Goal: Information Seeking & Learning: Compare options

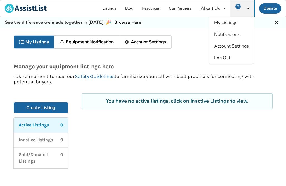
click at [49, 125] on p "Active Listings" at bounding box center [34, 125] width 30 height 6
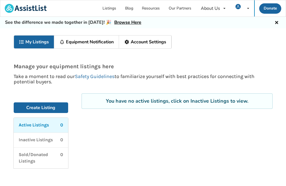
click at [55, 126] on div "Active Listings 0" at bounding box center [41, 125] width 45 height 6
click at [56, 107] on link "Create Listing" at bounding box center [41, 107] width 55 height 11
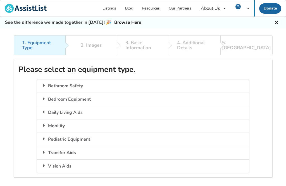
click at [93, 96] on div "Bedroom Equipment" at bounding box center [143, 99] width 212 height 13
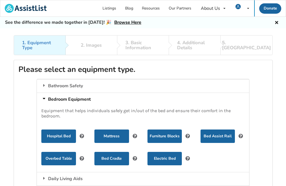
click at [61, 136] on button "Hospital Bed" at bounding box center [58, 136] width 34 height 13
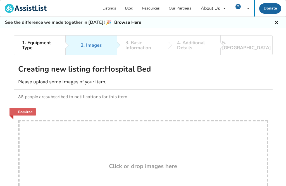
click at [277, 21] on icon at bounding box center [276, 22] width 5 height 4
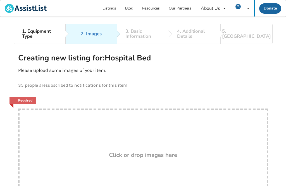
click at [112, 8] on link "Listings" at bounding box center [109, 8] width 23 height 16
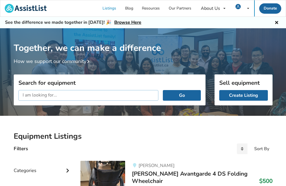
click at [142, 94] on input "text" at bounding box center [88, 95] width 140 height 11
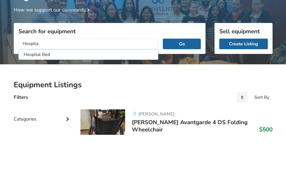
click at [49, 102] on li "Hospital Bed" at bounding box center [89, 106] width 138 height 9
type input "Hospital Bed"
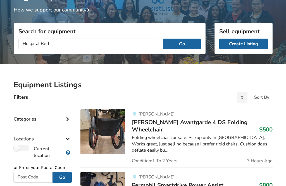
click at [186, 41] on button "Go" at bounding box center [182, 44] width 38 height 11
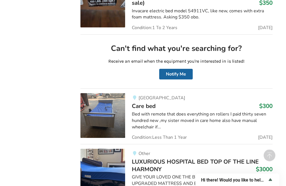
scroll to position [2944, 0]
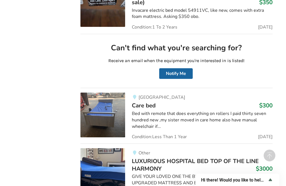
click at [209, 110] on div "Bed with remote that does everything on rollers I paid thirty seven hundred new…" at bounding box center [202, 119] width 141 height 19
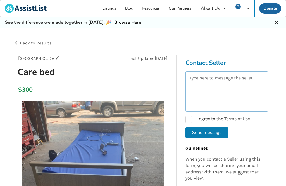
click at [240, 80] on textarea at bounding box center [227, 91] width 83 height 40
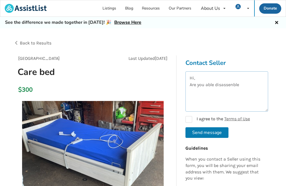
click at [228, 83] on textarea "Hi, Are you able disassenble" at bounding box center [227, 91] width 83 height 40
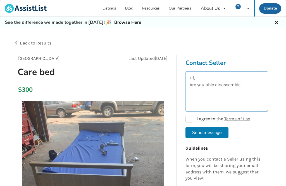
click at [213, 84] on textarea "Hi, Are you able disassemble" at bounding box center [227, 91] width 83 height 40
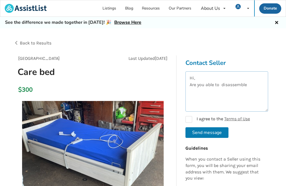
click at [254, 86] on textarea "Hi, Are you able to disassemble" at bounding box center [227, 91] width 83 height 40
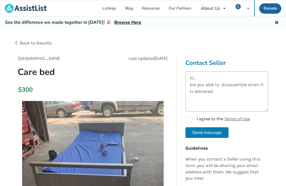
click at [245, 86] on textarea "Hi, Are you able to disassemble when it is delivered" at bounding box center [227, 91] width 83 height 40
click at [251, 84] on textarea "Hi, Are you able to disassemble re bed when it is delivered" at bounding box center [227, 91] width 83 height 40
click at [254, 82] on textarea "Hi, Are you able to disassemble re bed when it is delivered" at bounding box center [227, 91] width 83 height 40
click at [243, 92] on textarea "Hi, Are you able to disassemble the bed when it is delivered" at bounding box center [227, 91] width 83 height 40
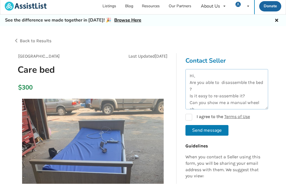
scroll to position [3, 0]
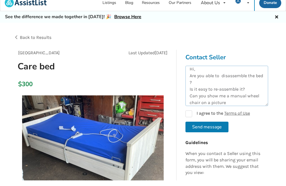
click at [207, 102] on textarea "Hi, Are you able to disassemble the bed ? Is it easy to re-assemble it? Can you…" at bounding box center [227, 91] width 83 height 40
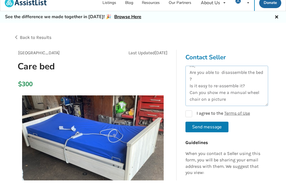
scroll to position [7, 0]
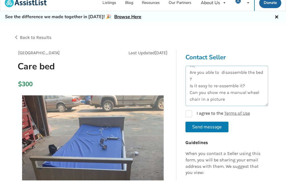
click at [227, 99] on textarea "Hi, Are you able to disassemble the bed ? Is it easy to re-assemble it? Can you…" at bounding box center [227, 91] width 83 height 40
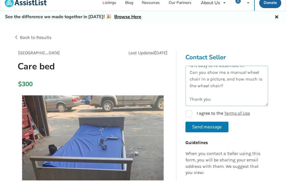
scroll to position [27, 0]
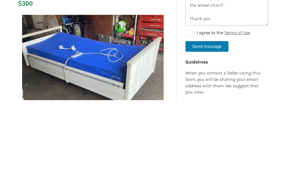
type textarea "Hi, Are you able to disassemble the bed ? Is it easy to re-assemble it? Can you…"
click at [187, 116] on label "I agree to the Terms of Use" at bounding box center [218, 119] width 65 height 7
checkbox input "true"
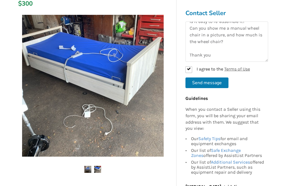
click at [222, 82] on button "Send message" at bounding box center [207, 82] width 43 height 11
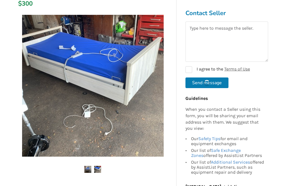
checkbox input "false"
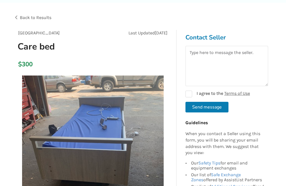
scroll to position [0, 0]
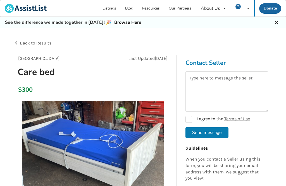
click at [16, 42] on div "Back to Results" at bounding box center [79, 43] width 130 height 16
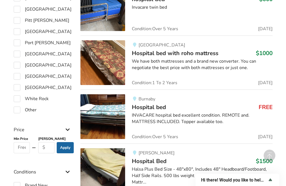
scroll to position [421, 4]
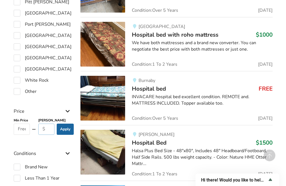
click at [44, 128] on input "text" at bounding box center [46, 129] width 17 height 11
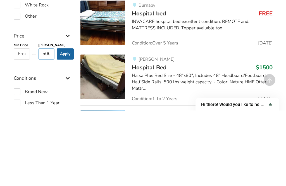
type input "500"
click at [66, 124] on button "Apply" at bounding box center [65, 129] width 17 height 11
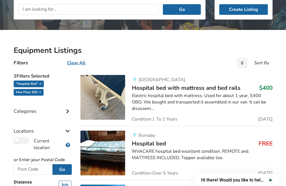
scroll to position [85, 0]
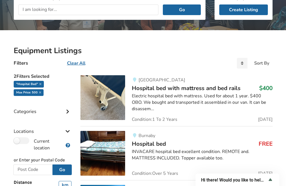
click at [116, 159] on img at bounding box center [103, 153] width 45 height 45
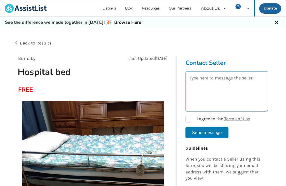
click at [226, 79] on textarea at bounding box center [227, 91] width 83 height 40
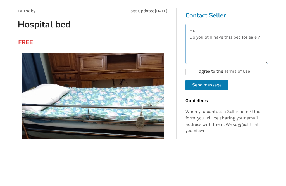
type textarea "Hi, Do you still have this bed for sale ?"
click at [188, 116] on label "I agree to the Terms of Use" at bounding box center [218, 119] width 65 height 7
checkbox input "true"
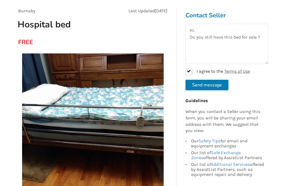
click at [218, 85] on button "Send message" at bounding box center [207, 85] width 43 height 11
checkbox input "false"
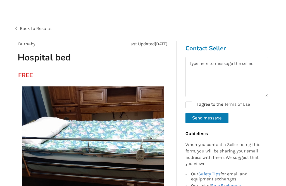
scroll to position [0, 0]
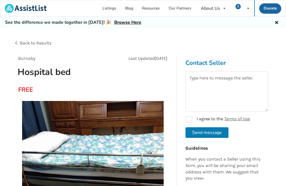
click at [17, 41] on div "Back to Results" at bounding box center [79, 43] width 130 height 16
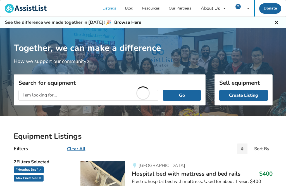
scroll to position [86, 0]
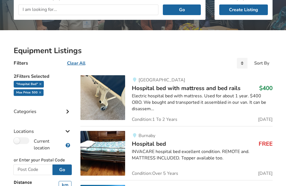
click at [207, 97] on div "Electric hospital bed with mattress. Used for about 1 year. $400 OBO. We bought…" at bounding box center [202, 102] width 141 height 19
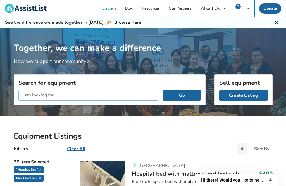
click at [139, 96] on input "text" at bounding box center [88, 95] width 140 height 11
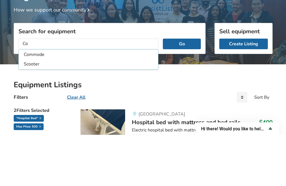
click at [26, 102] on li "Commode" at bounding box center [89, 106] width 138 height 9
type input "Commode"
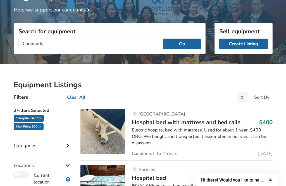
click at [189, 41] on button "Go" at bounding box center [182, 44] width 38 height 11
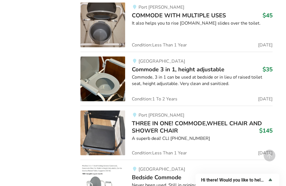
scroll to position [813, 0]
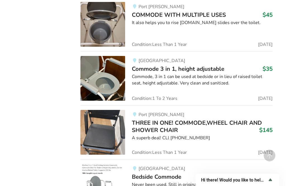
click at [113, 137] on img at bounding box center [103, 132] width 45 height 45
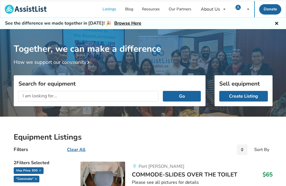
type input "500"
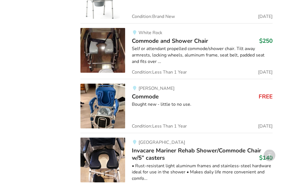
scroll to position [1003, 0]
click at [115, 108] on img at bounding box center [103, 106] width 45 height 45
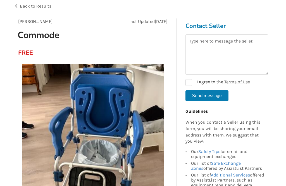
scroll to position [37, 0]
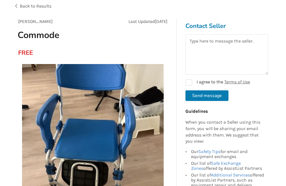
click at [25, 4] on span "Back to Results" at bounding box center [36, 5] width 32 height 5
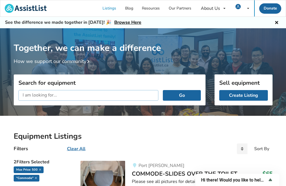
click at [139, 95] on input "text" at bounding box center [88, 95] width 140 height 11
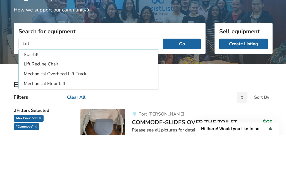
click at [81, 121] on li "Mechanical Overhead Lift Track" at bounding box center [89, 125] width 138 height 9
type input "Mechanical Overhead Lift Track"
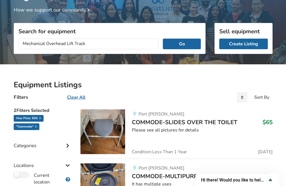
click at [191, 43] on button "Go" at bounding box center [182, 44] width 38 height 11
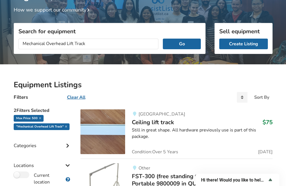
click at [43, 115] on div "max price: 500 "Mechanical Overhead Lift Track"" at bounding box center [43, 123] width 58 height 17
click at [41, 116] on div "max price: 500" at bounding box center [29, 118] width 30 height 7
click at [40, 117] on icon at bounding box center [40, 118] width 2 height 3
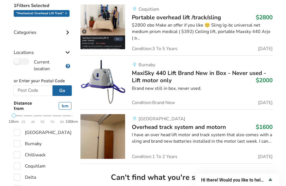
scroll to position [156, 0]
click at [189, 79] on h3 "MaxiSky 440 Lift Brand New in Box - Never used - Lift motor only $2000" at bounding box center [202, 76] width 141 height 15
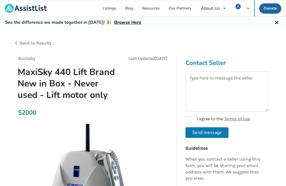
click at [18, 43] on div "Back to Results" at bounding box center [79, 43] width 130 height 16
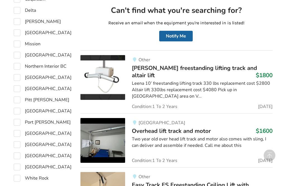
scroll to position [324, 0]
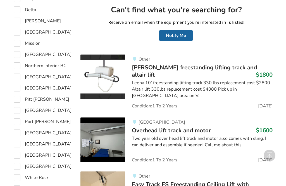
click at [197, 138] on div "Two year old over head lift track and motor also comes with sling, I can delive…" at bounding box center [202, 141] width 141 height 13
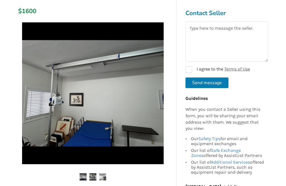
scroll to position [90, 0]
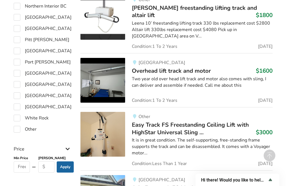
scroll to position [383, 0]
click at [206, 67] on span "Overhead lift track and motor" at bounding box center [171, 71] width 79 height 8
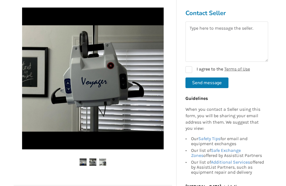
scroll to position [105, 0]
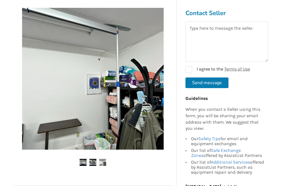
click at [93, 162] on img at bounding box center [93, 162] width 7 height 7
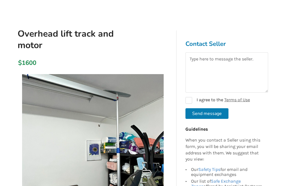
scroll to position [0, 0]
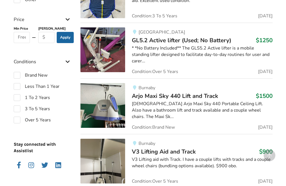
scroll to position [523, 0]
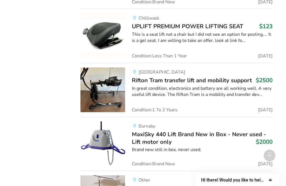
scroll to position [2138, 0]
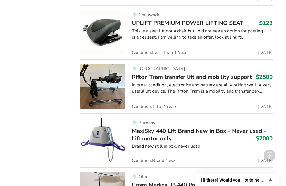
click at [235, 143] on div "Brand new still in box, never used." at bounding box center [202, 146] width 141 height 6
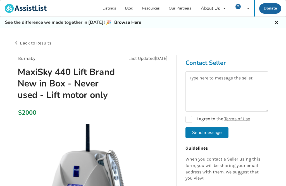
click at [38, 44] on span "Back to Results" at bounding box center [36, 42] width 32 height 5
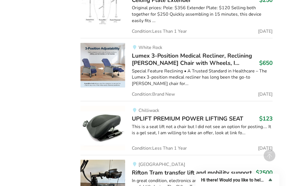
scroll to position [2042, 0]
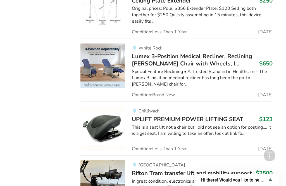
click at [219, 178] on div "In great condition, electronics and battery are all working well. A very useful…" at bounding box center [202, 184] width 141 height 13
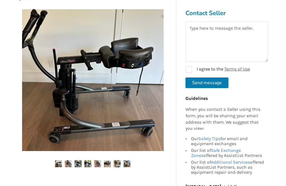
scroll to position [103, 0]
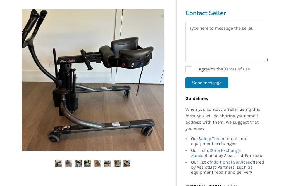
click at [69, 165] on img at bounding box center [68, 163] width 7 height 7
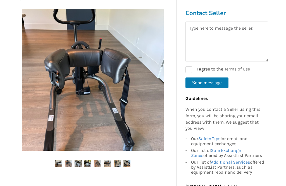
click at [78, 166] on img at bounding box center [78, 163] width 7 height 7
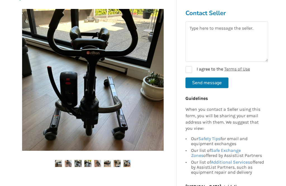
click at [90, 165] on img at bounding box center [87, 163] width 7 height 7
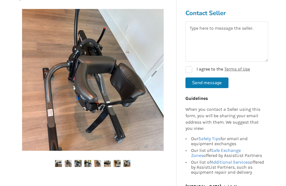
click at [98, 164] on img at bounding box center [97, 163] width 7 height 7
click at [108, 164] on img at bounding box center [107, 163] width 7 height 7
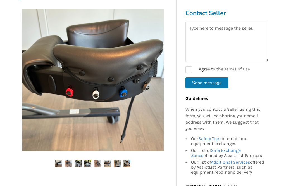
click at [116, 165] on img at bounding box center [117, 163] width 7 height 7
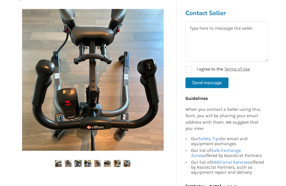
click at [127, 165] on img at bounding box center [127, 163] width 7 height 7
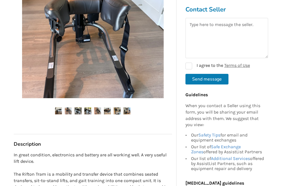
scroll to position [0, 0]
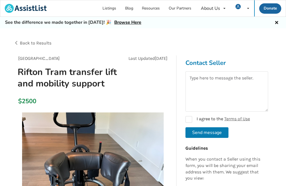
click at [25, 43] on span "Back to Results" at bounding box center [36, 42] width 32 height 5
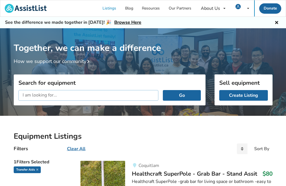
click at [66, 94] on input "text" at bounding box center [88, 95] width 140 height 11
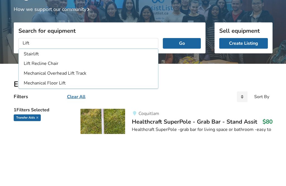
click at [62, 131] on li "Mechanical Floor Lift" at bounding box center [89, 135] width 138 height 9
type input "Mechanical Floor Lift"
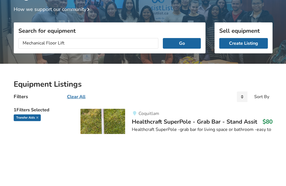
scroll to position [52, 0]
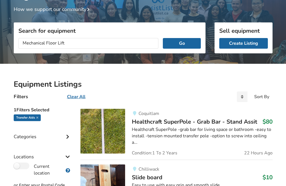
click at [189, 42] on button "Go" at bounding box center [182, 43] width 38 height 11
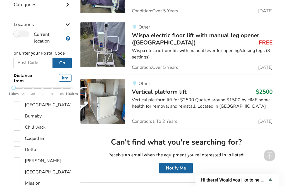
scroll to position [192, 0]
